Goal: Transaction & Acquisition: Download file/media

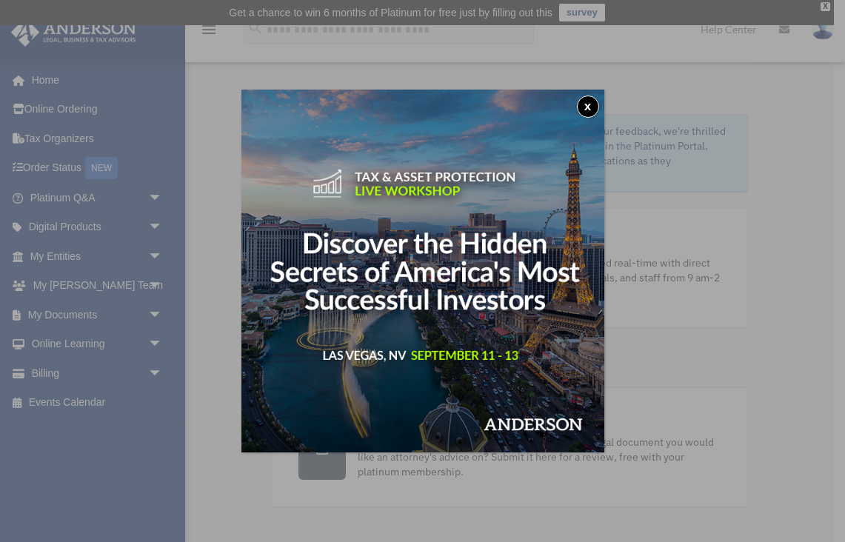
click at [581, 104] on button "x" at bounding box center [588, 107] width 22 height 22
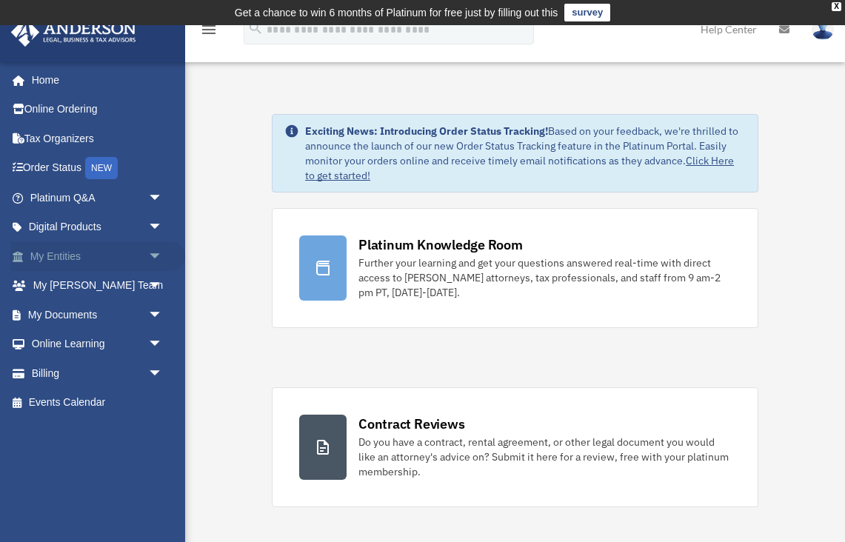
click at [158, 250] on span "arrow_drop_down" at bounding box center [163, 256] width 30 height 30
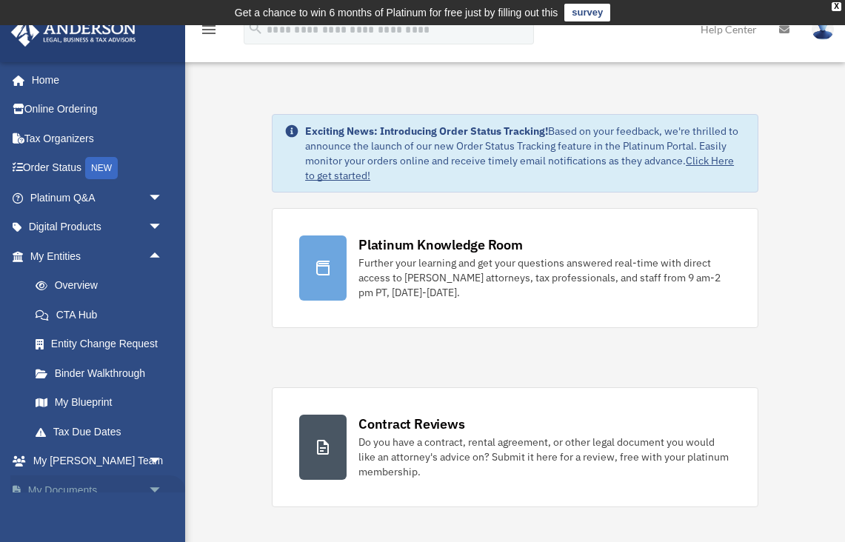
click at [158, 483] on span "arrow_drop_down" at bounding box center [163, 490] width 30 height 30
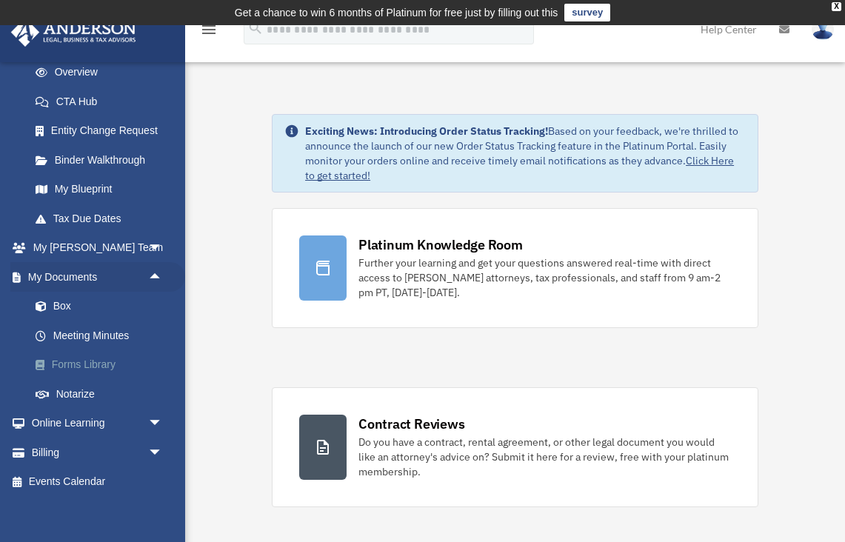
scroll to position [213, 0]
click at [61, 295] on link "Box" at bounding box center [103, 308] width 164 height 30
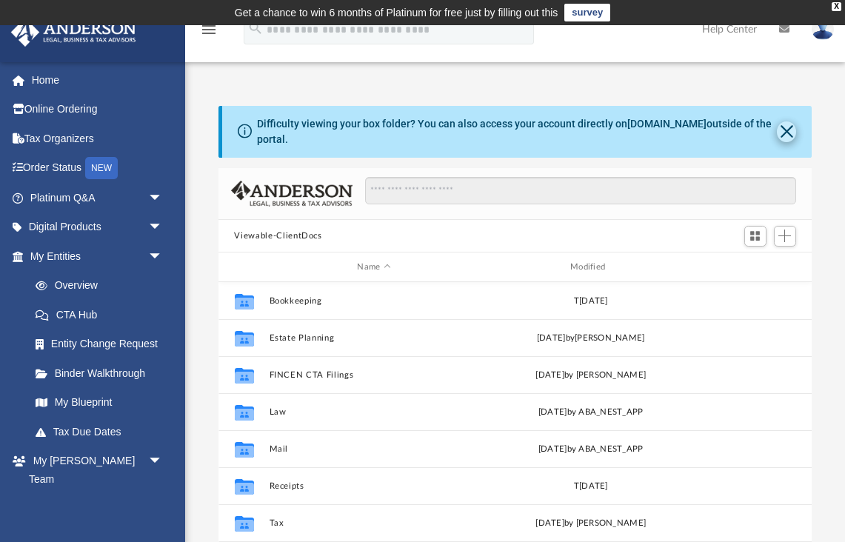
click at [783, 132] on button "Close" at bounding box center [787, 131] width 20 height 21
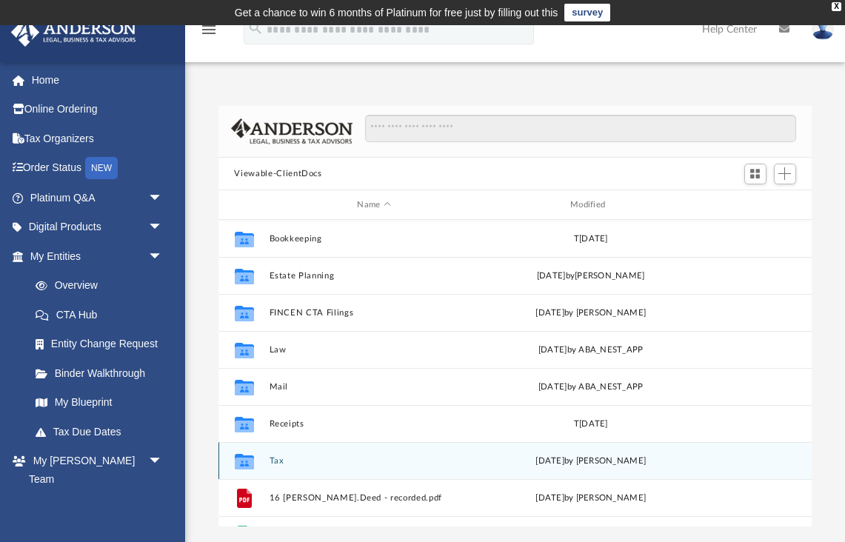
click at [241, 458] on icon "grid" at bounding box center [243, 464] width 19 height 12
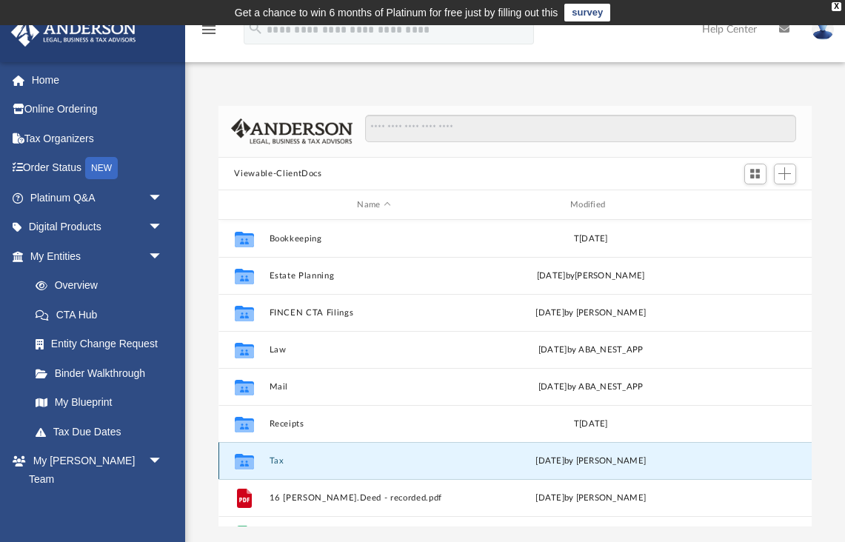
click at [280, 458] on button "Tax" at bounding box center [374, 461] width 210 height 10
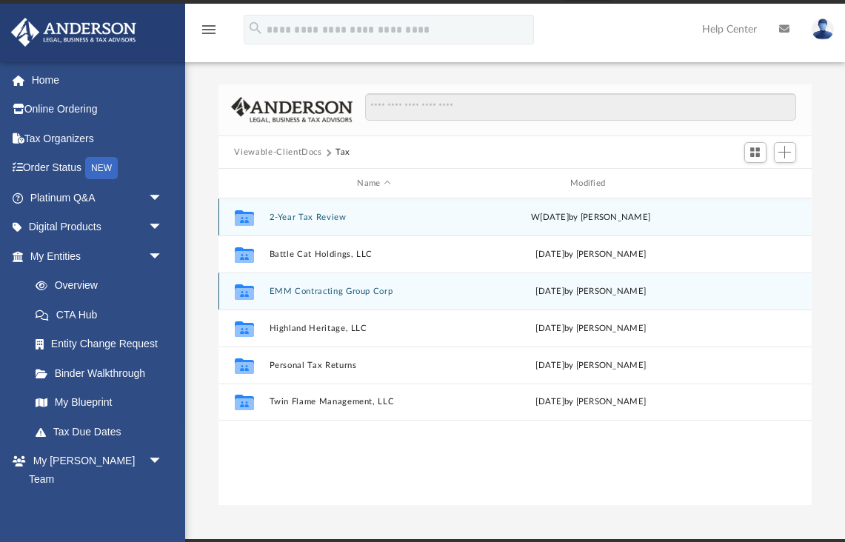
scroll to position [19, 0]
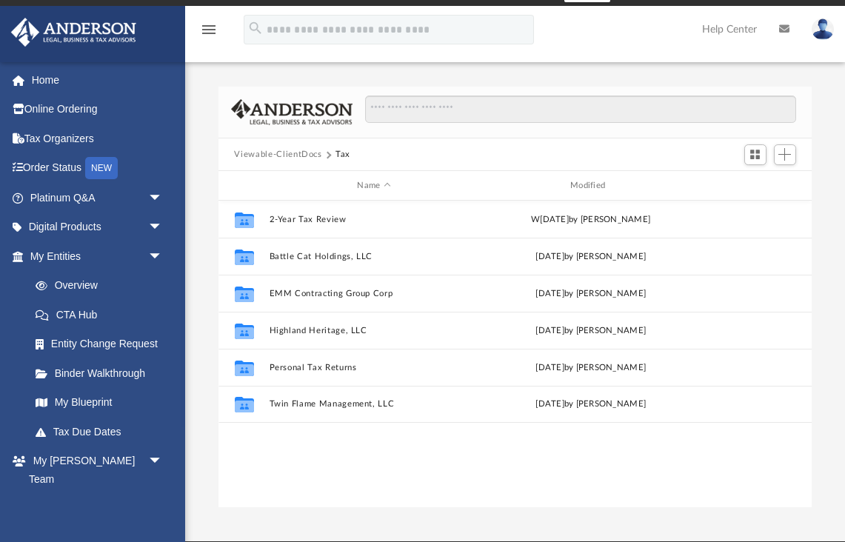
click at [255, 156] on button "Viewable-ClientDocs" at bounding box center [277, 154] width 87 height 13
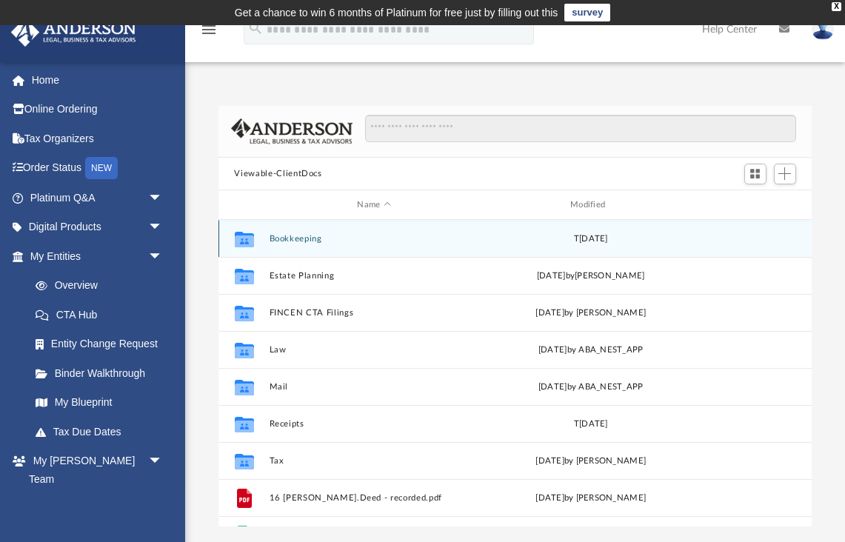
scroll to position [0, 0]
click at [286, 238] on button "Bookkeeping" at bounding box center [374, 239] width 210 height 10
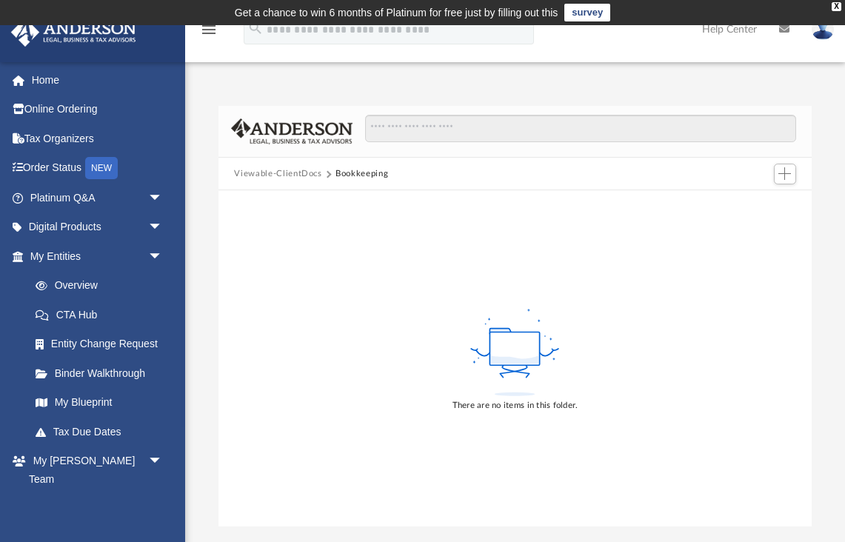
click at [275, 176] on button "Viewable-ClientDocs" at bounding box center [277, 173] width 87 height 13
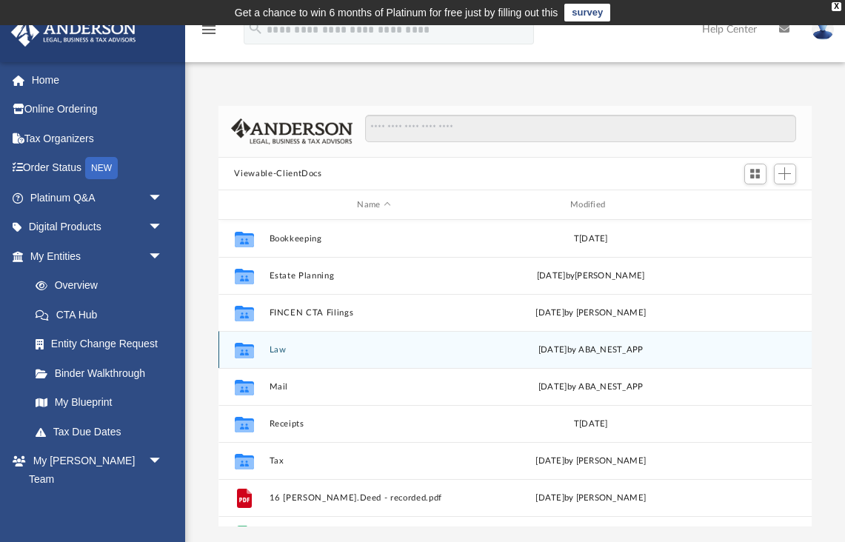
click at [277, 350] on button "Law" at bounding box center [374, 350] width 210 height 10
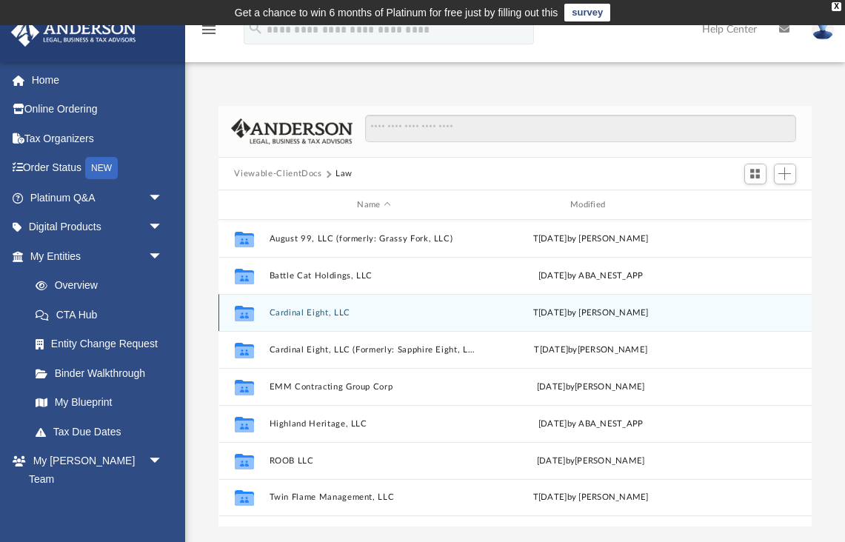
click at [304, 313] on button "Cardinal Eight, LLC" at bounding box center [374, 313] width 210 height 10
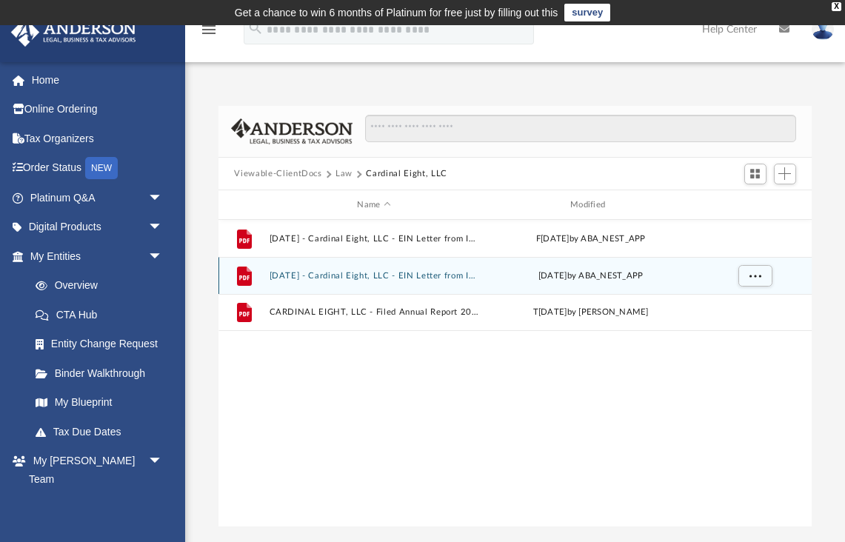
click at [370, 275] on button "[DATE] - Cardinal Eight, LLC - EIN Letter from IRS.pdf" at bounding box center [374, 276] width 210 height 10
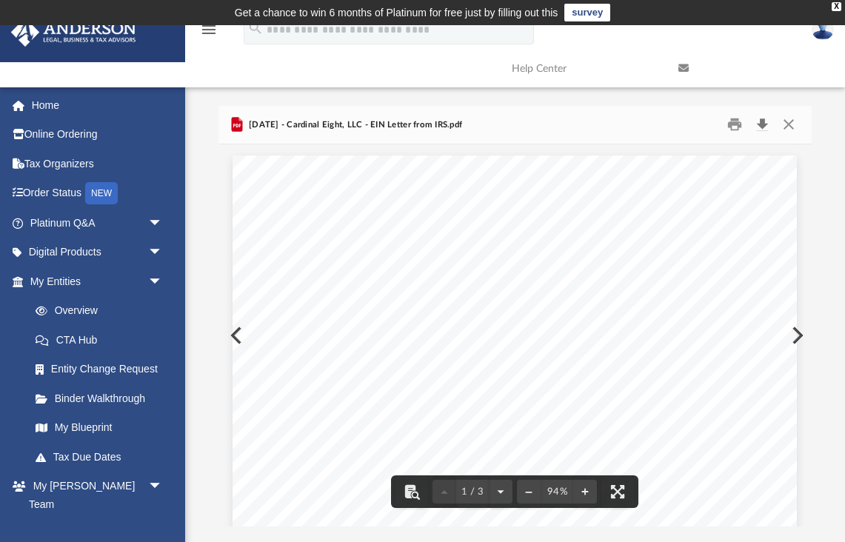
click at [764, 125] on button "Download" at bounding box center [762, 124] width 27 height 23
click at [788, 127] on button "Close" at bounding box center [788, 124] width 27 height 23
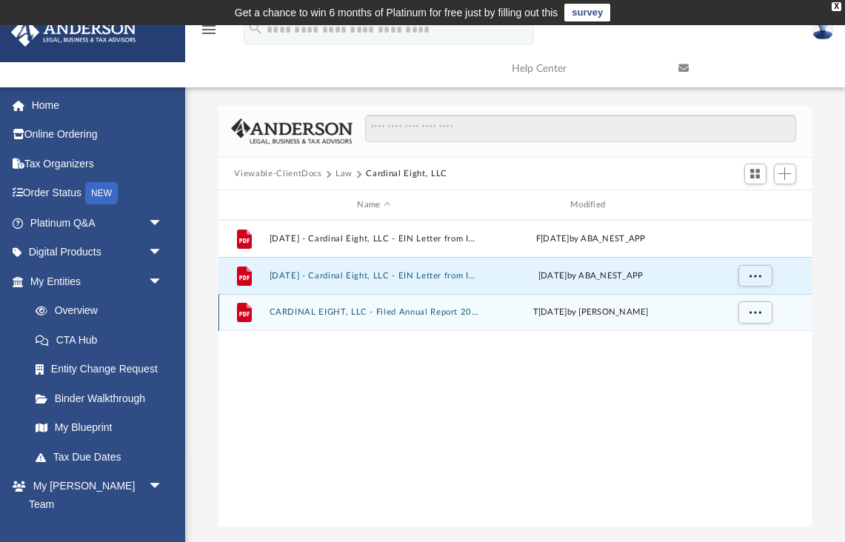
click at [413, 314] on button "CARDINAL EIGHT, LLC - Filed Annual Report 2024.pdf" at bounding box center [374, 313] width 210 height 10
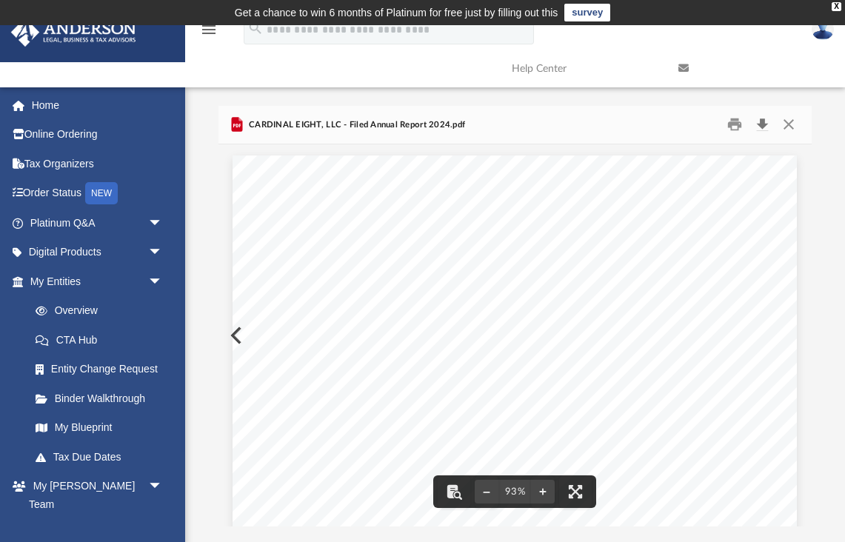
scroll to position [0, 0]
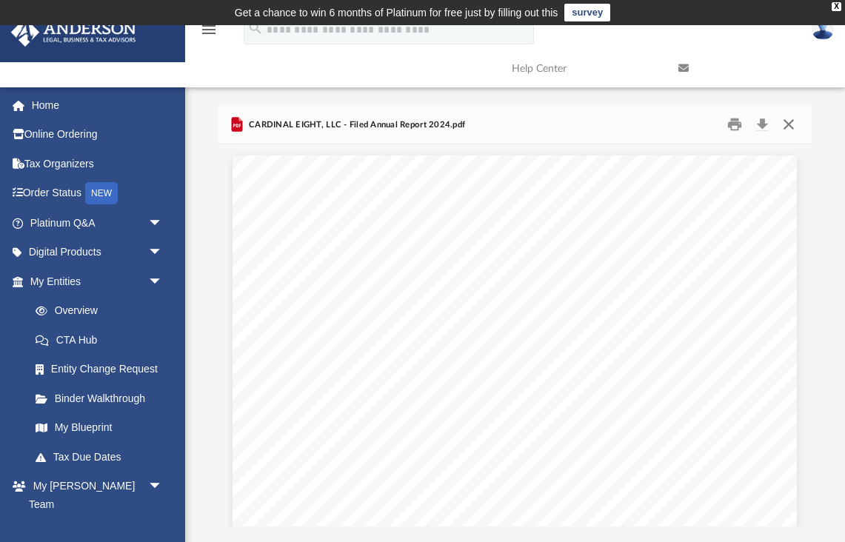
click at [792, 130] on button "Close" at bounding box center [788, 124] width 27 height 23
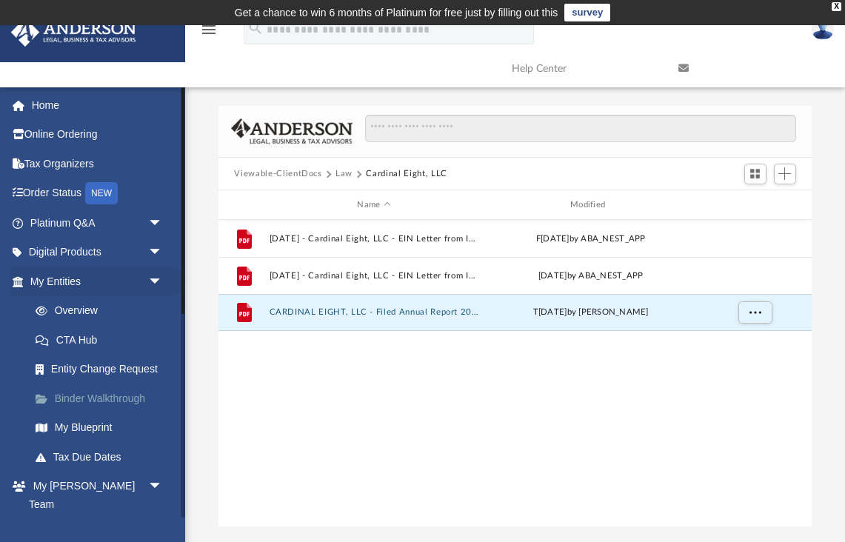
click at [119, 394] on link "Binder Walkthrough" at bounding box center [103, 399] width 164 height 30
